Goal: Task Accomplishment & Management: Manage account settings

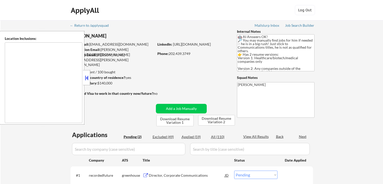
select select ""pending""
type textarea "[GEOGRAPHIC_DATA], [GEOGRAPHIC_DATA] [GEOGRAPHIC_DATA], [GEOGRAPHIC_DATA] [GEOG…"
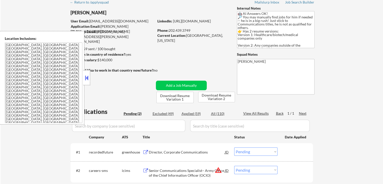
scroll to position [50, 0]
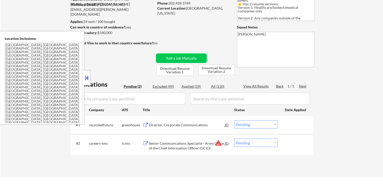
click at [358, 57] on div "← Return to /applysquad Mailslurp Inbox Job Search Builder [PERSON_NAME] User E…" at bounding box center [192, 73] width 382 height 207
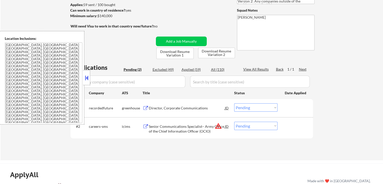
scroll to position [76, 0]
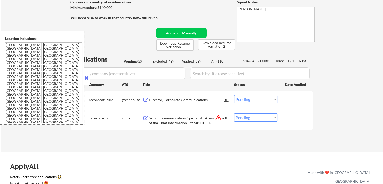
click at [189, 97] on div "Director, Corporate Communications" at bounding box center [187, 99] width 76 height 5
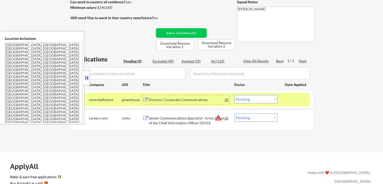
drag, startPoint x: 260, startPoint y: 114, endPoint x: 259, endPoint y: 120, distance: 5.9
click at [259, 116] on select "Choose an option... Pending Applied Excluded (Questions) Excluded (Expired) Exc…" at bounding box center [255, 117] width 43 height 8
select select ""excluded__location_""
click at [234, 113] on select "Choose an option... Pending Applied Excluded (Questions) Excluded (Expired) Exc…" at bounding box center [255, 117] width 43 height 8
drag, startPoint x: 252, startPoint y: 148, endPoint x: 277, endPoint y: 83, distance: 69.7
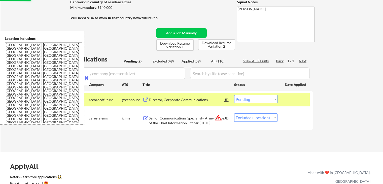
click at [251, 147] on div "← Return to /applysquad Mailslurp Inbox Job Search Builder [PERSON_NAME] User E…" at bounding box center [192, 48] width 382 height 207
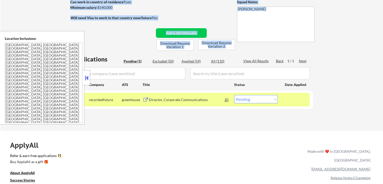
scroll to position [126, 0]
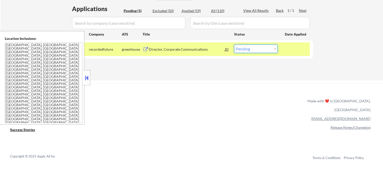
click at [262, 50] on select "Choose an option... Pending Applied Excluded (Questions) Excluded (Expired) Exc…" at bounding box center [255, 49] width 43 height 8
select select ""excluded__location_""
click at [234, 45] on select "Choose an option... Pending Applied Excluded (Questions) Excluded (Expired) Exc…" at bounding box center [255, 49] width 43 height 8
click at [260, 85] on div "ApplyAll Refer & earn free applications 👯‍♀️ Buy ApplyAll as a gift 🎁 About App…" at bounding box center [191, 122] width 383 height 78
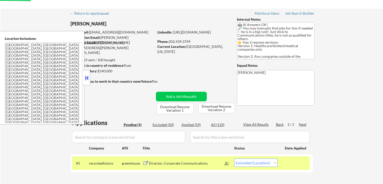
scroll to position [0, 0]
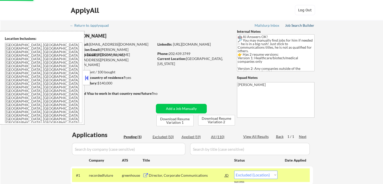
click at [298, 24] on div "Job Search Builder" at bounding box center [299, 26] width 29 height 4
